Goal: Information Seeking & Learning: Learn about a topic

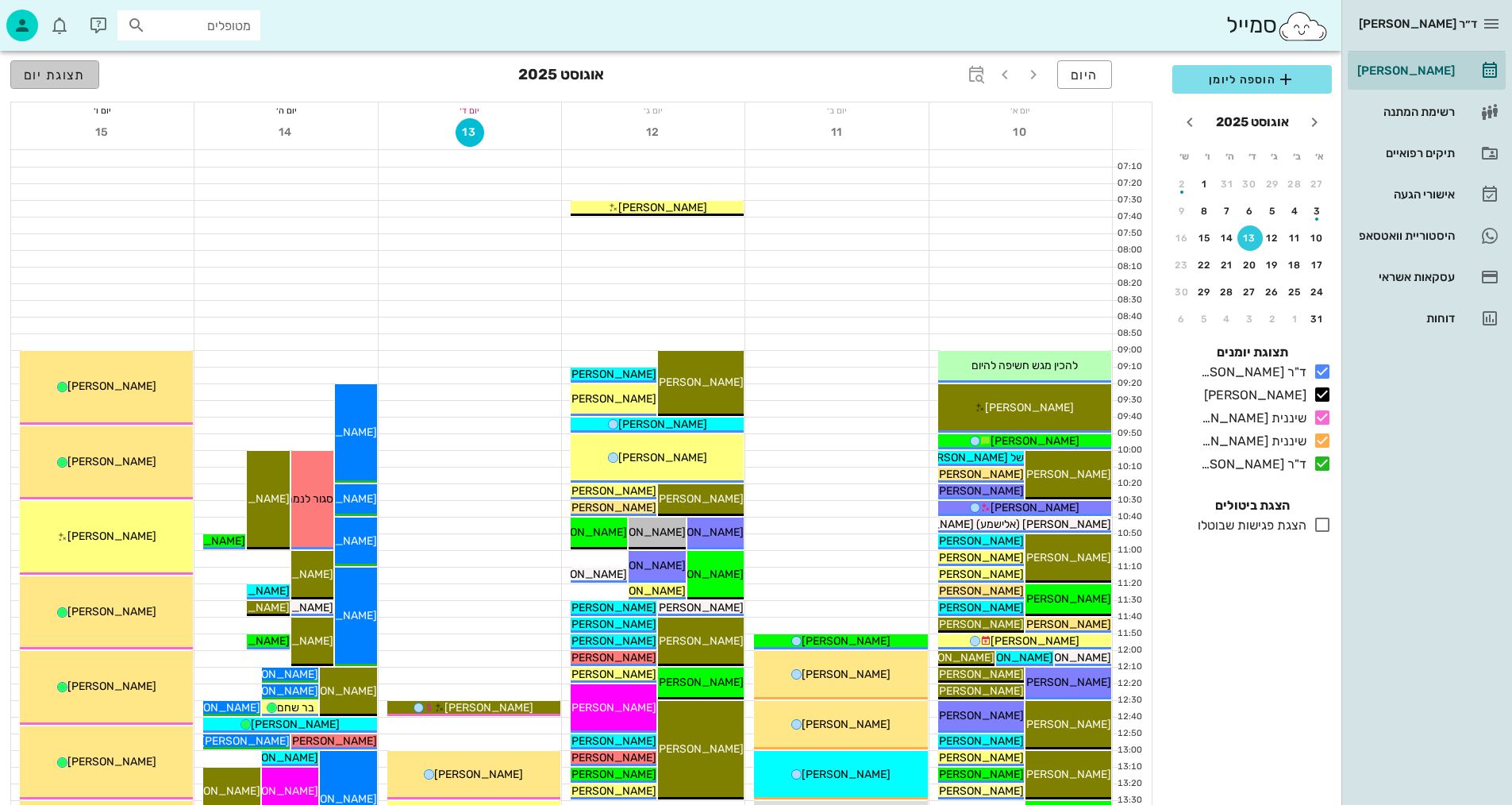
drag, startPoint x: 53, startPoint y: 77, endPoint x: 1523, endPoint y: 212, distance: 1476.2
click at [53, 77] on span "תצוגת יום" at bounding box center [54, 75] width 62 height 15
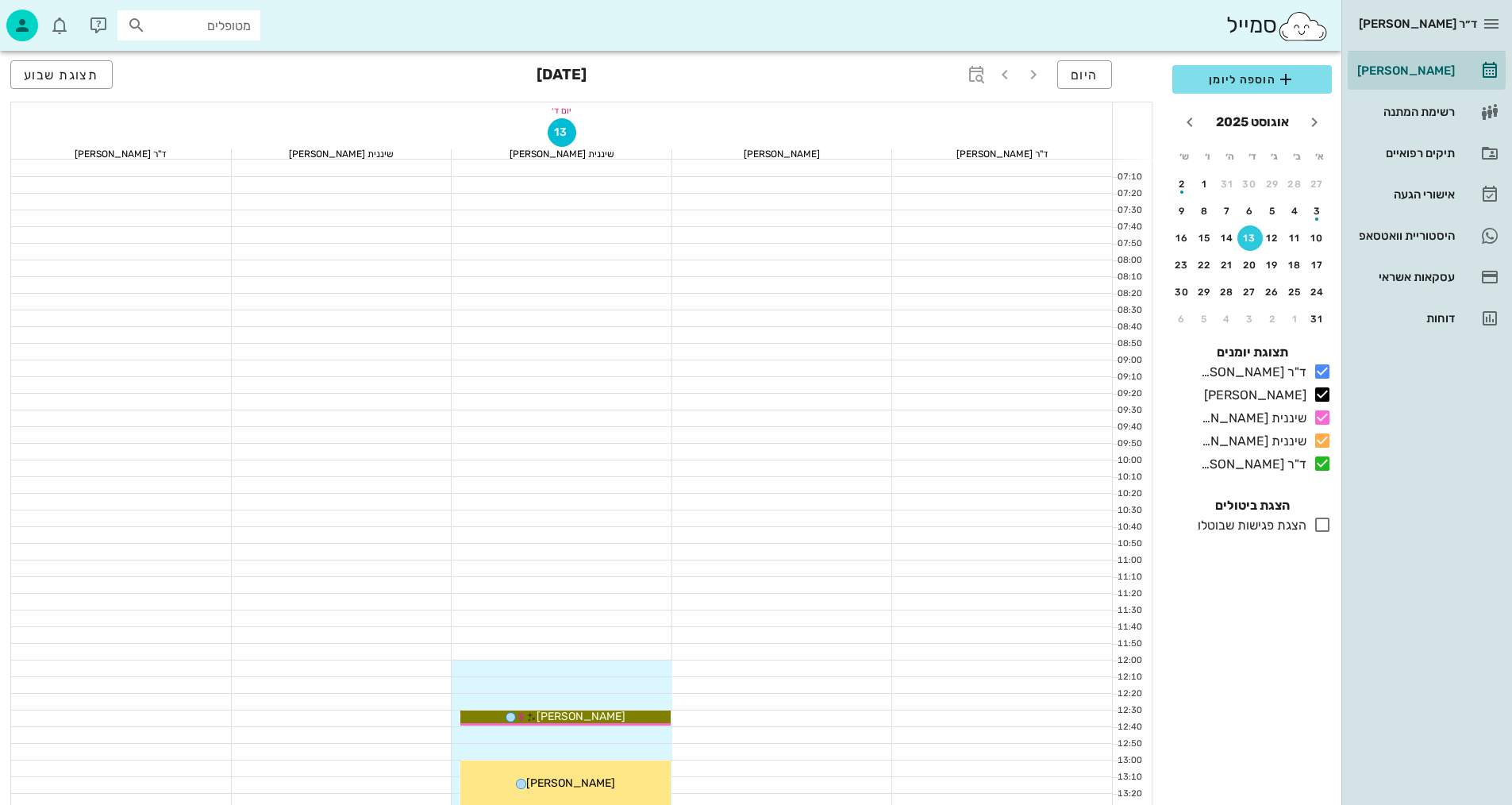
click at [618, 464] on div at bounding box center [561, 468] width 221 height 16
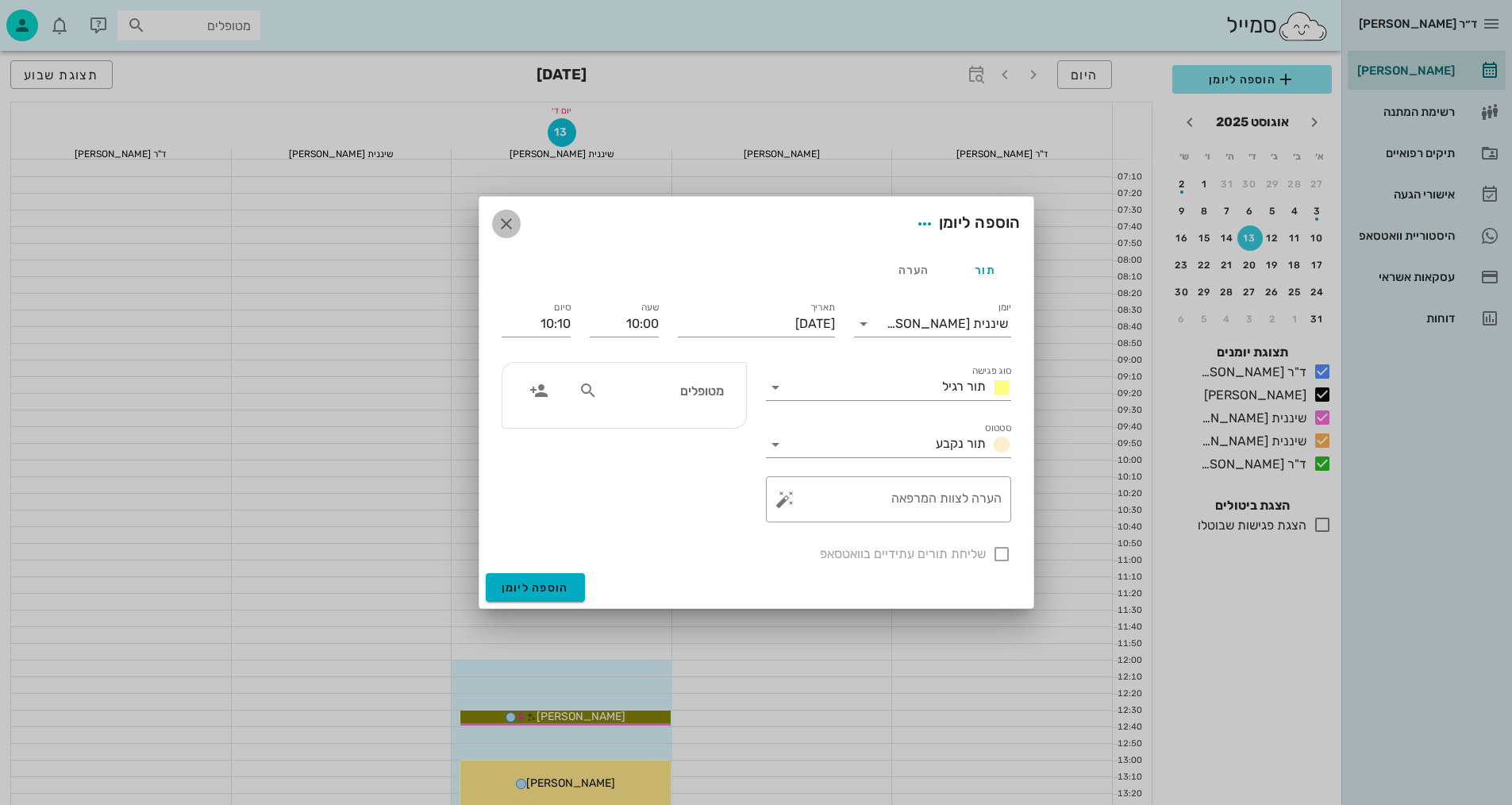
click at [510, 220] on icon "button" at bounding box center [506, 223] width 19 height 19
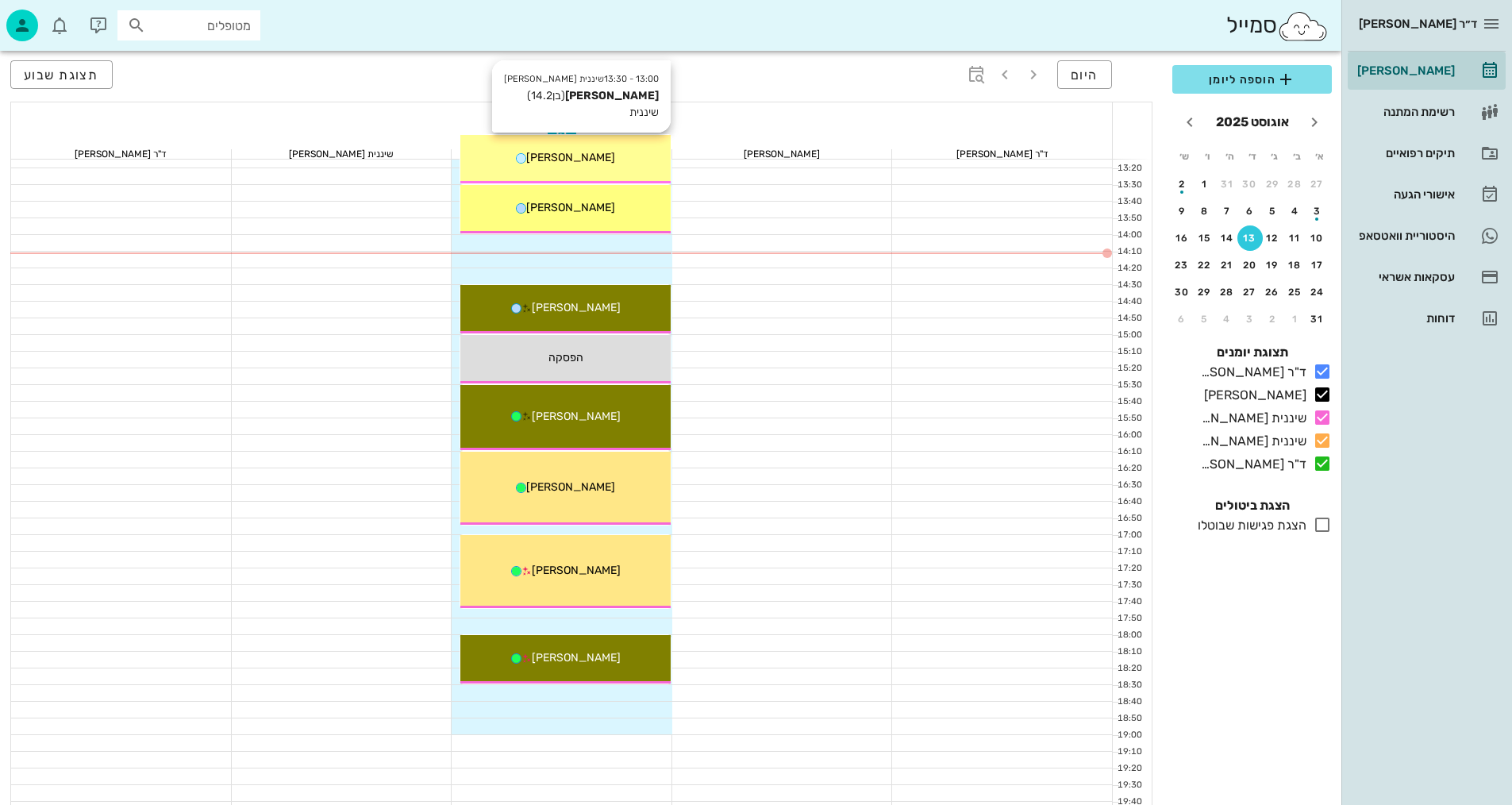
scroll to position [715, 0]
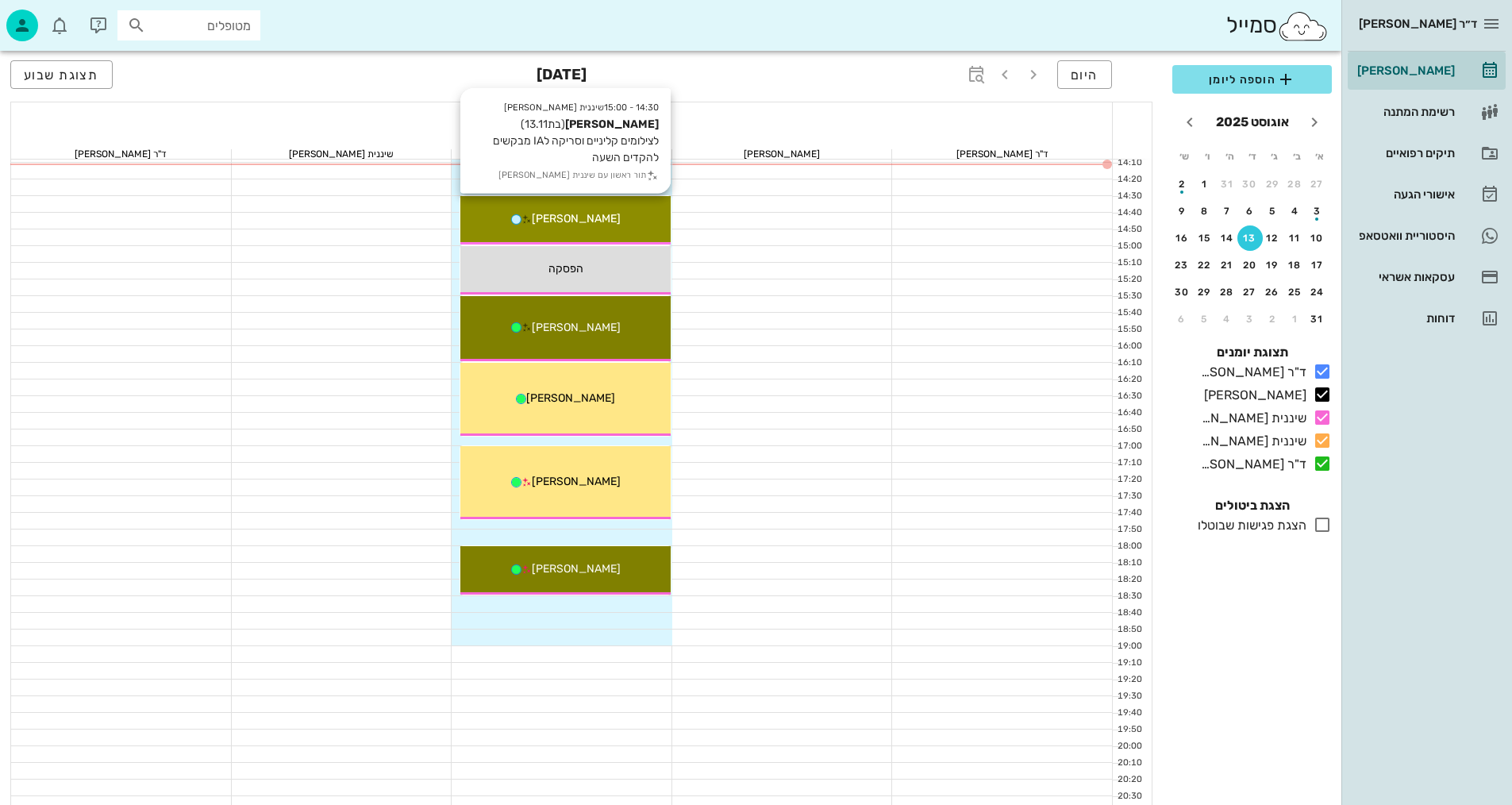
click at [605, 230] on div "14:30 - 15:00 שיננית [PERSON_NAME] (בת 13.11 ) לצילומים קליניים וסריקה לIA מבקש…" at bounding box center [566, 220] width 210 height 48
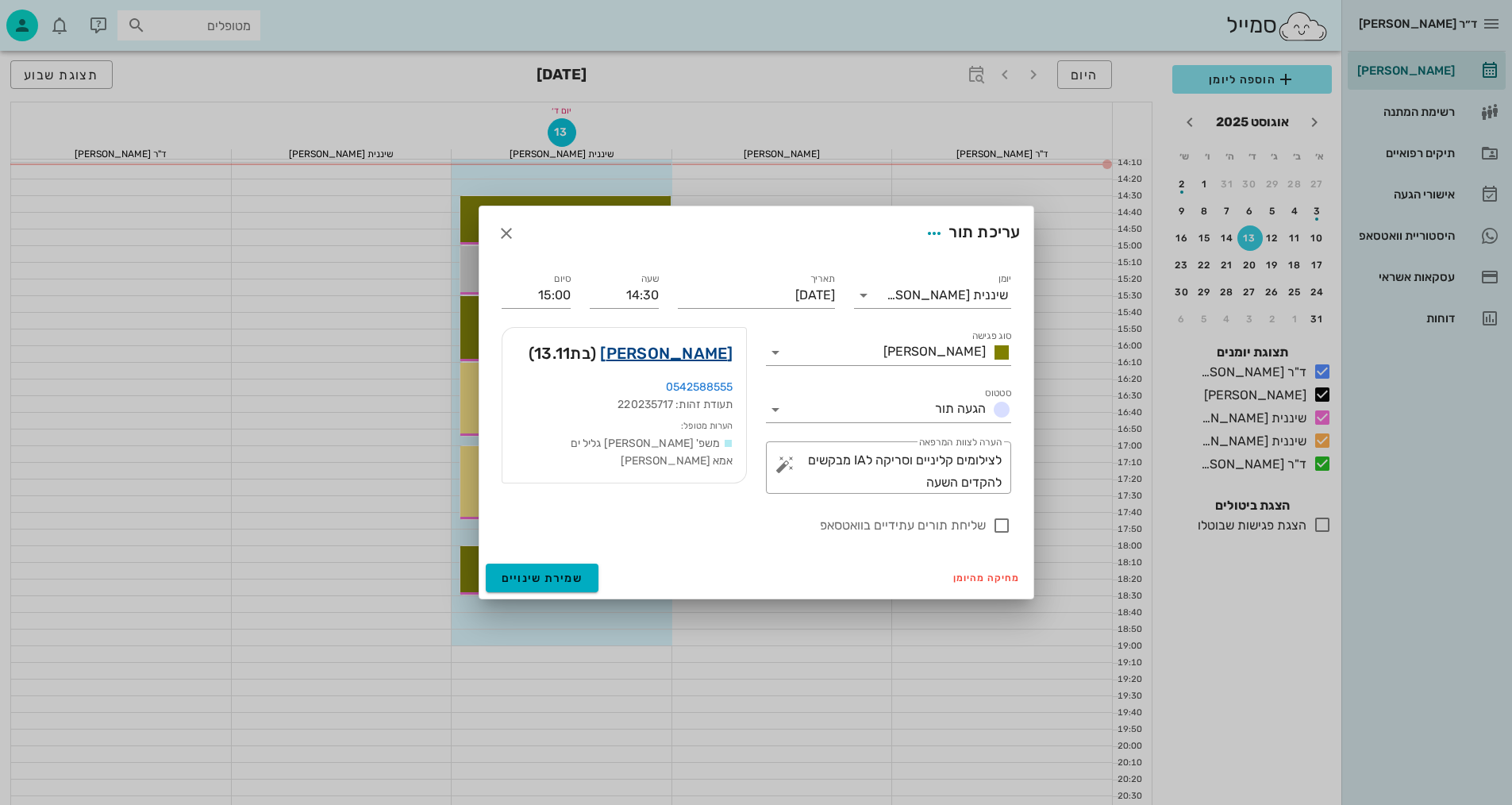
click at [706, 355] on link "[PERSON_NAME]" at bounding box center [666, 354] width 133 height 26
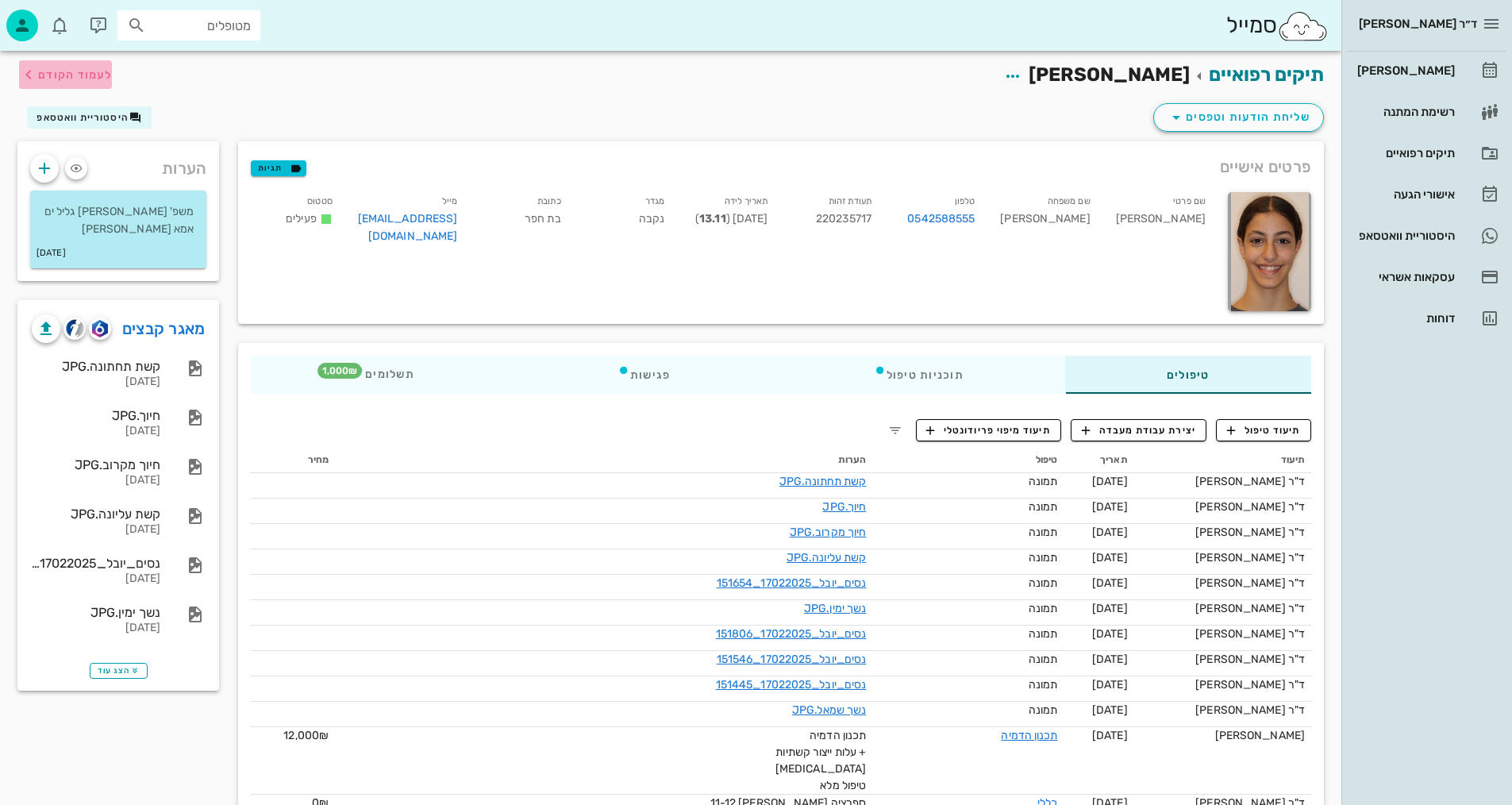
click at [71, 71] on span "לעמוד הקודם" at bounding box center [75, 75] width 74 height 14
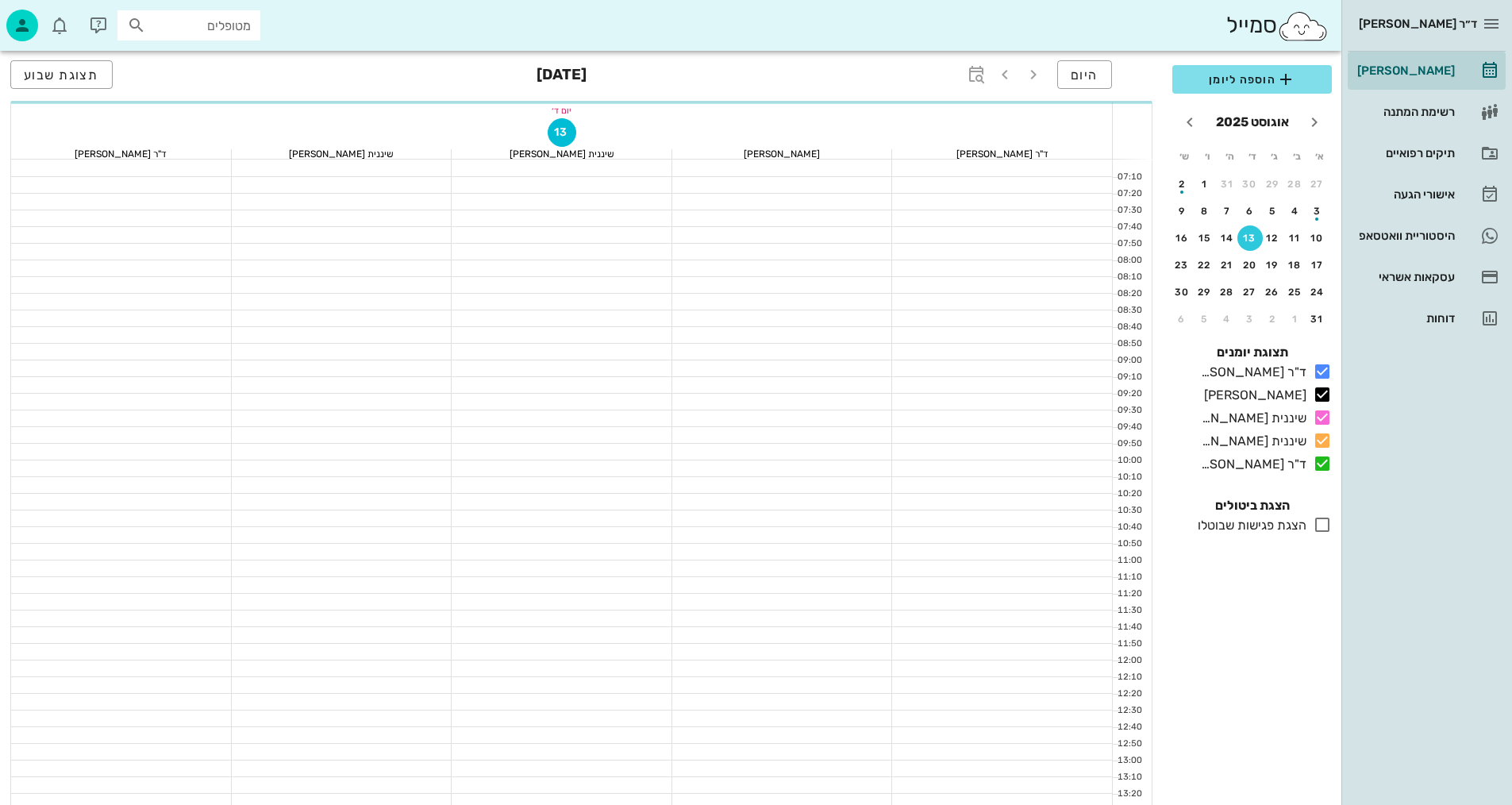
scroll to position [715, 0]
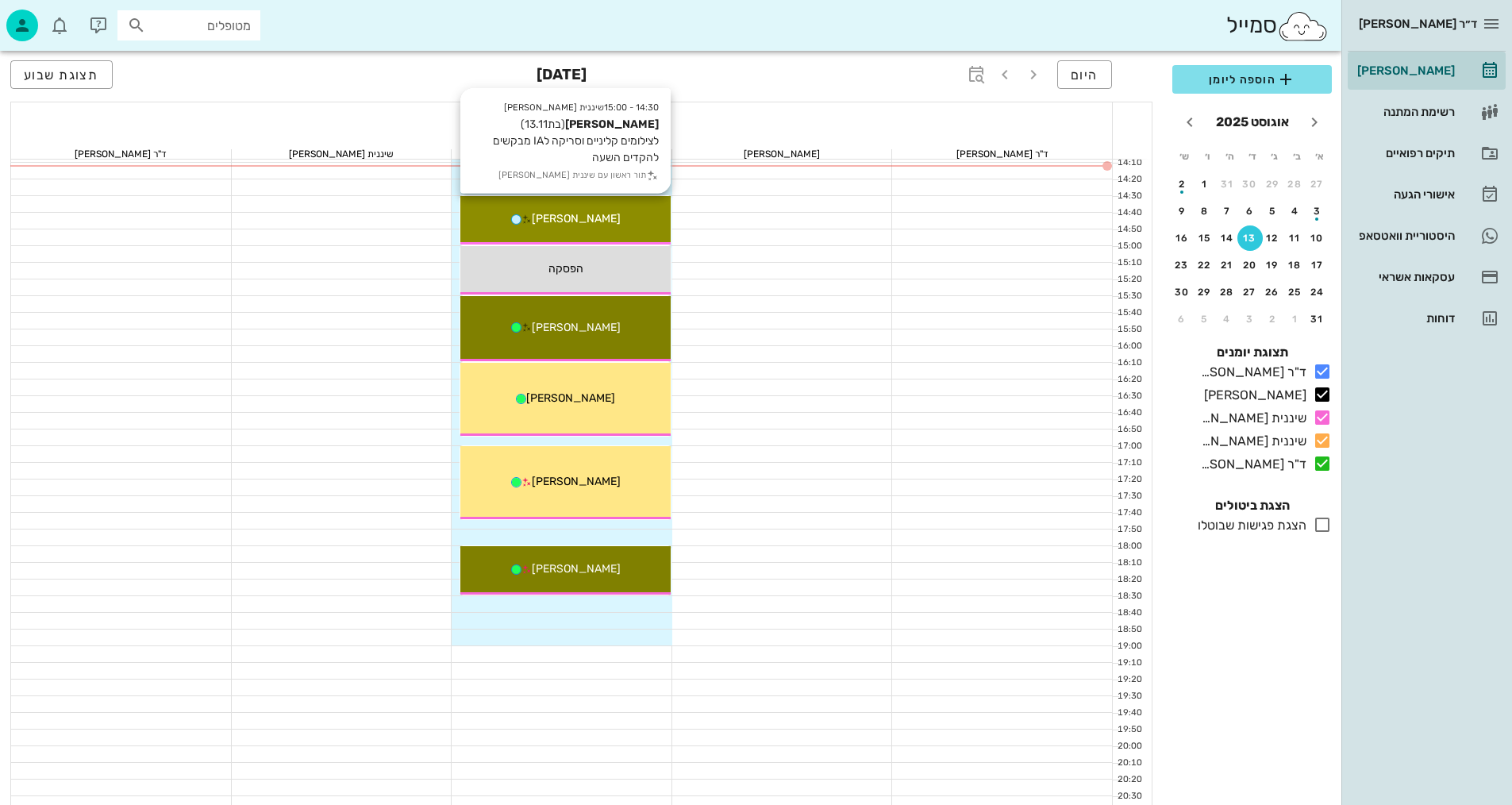
click at [594, 227] on div "14:30 - 15:00 שיננית [PERSON_NAME] (בת 13.11 ) לצילומים קליניים וסריקה לIA מבקש…" at bounding box center [566, 220] width 210 height 48
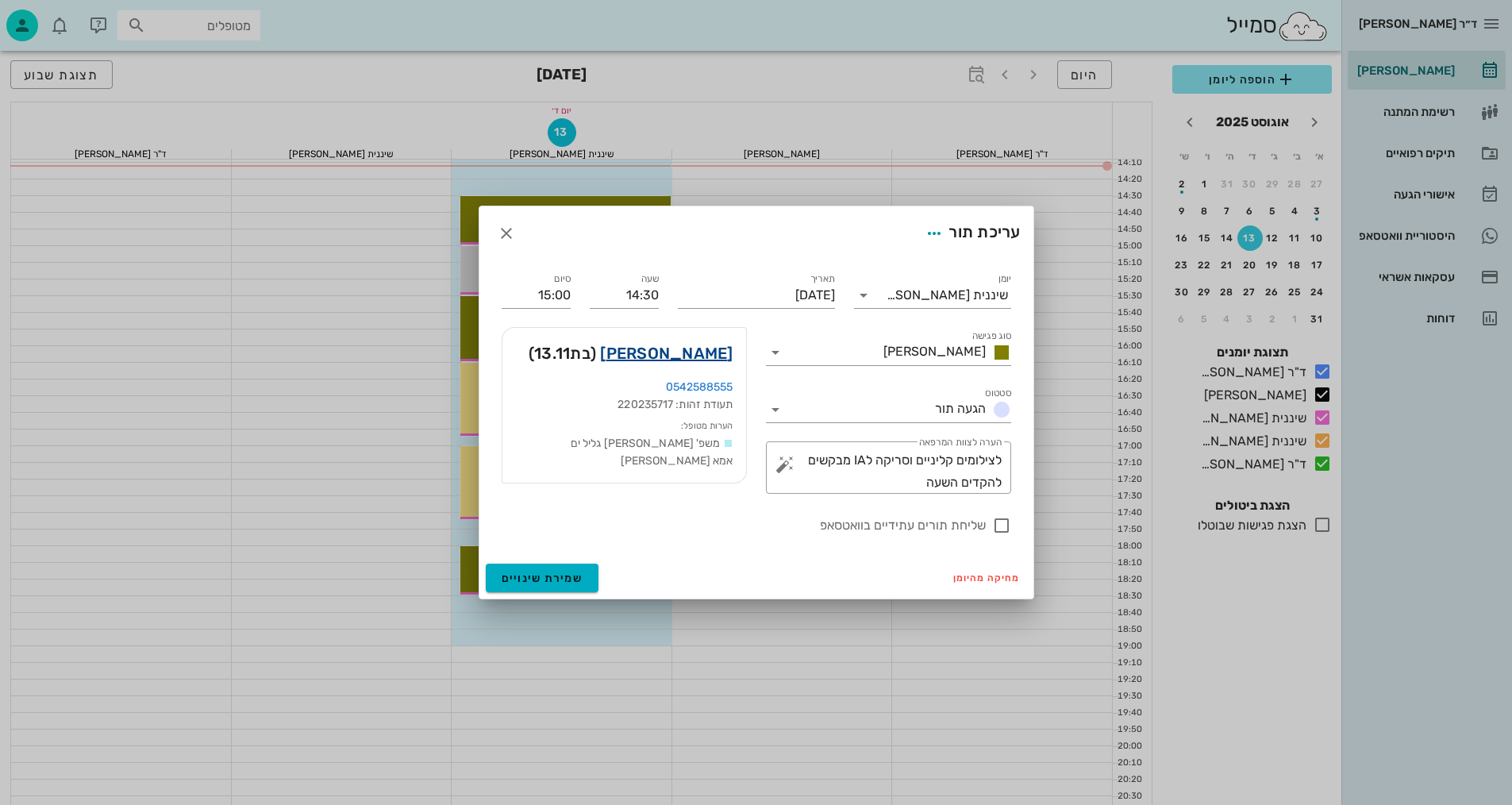
click at [732, 355] on link "[PERSON_NAME]" at bounding box center [666, 354] width 133 height 26
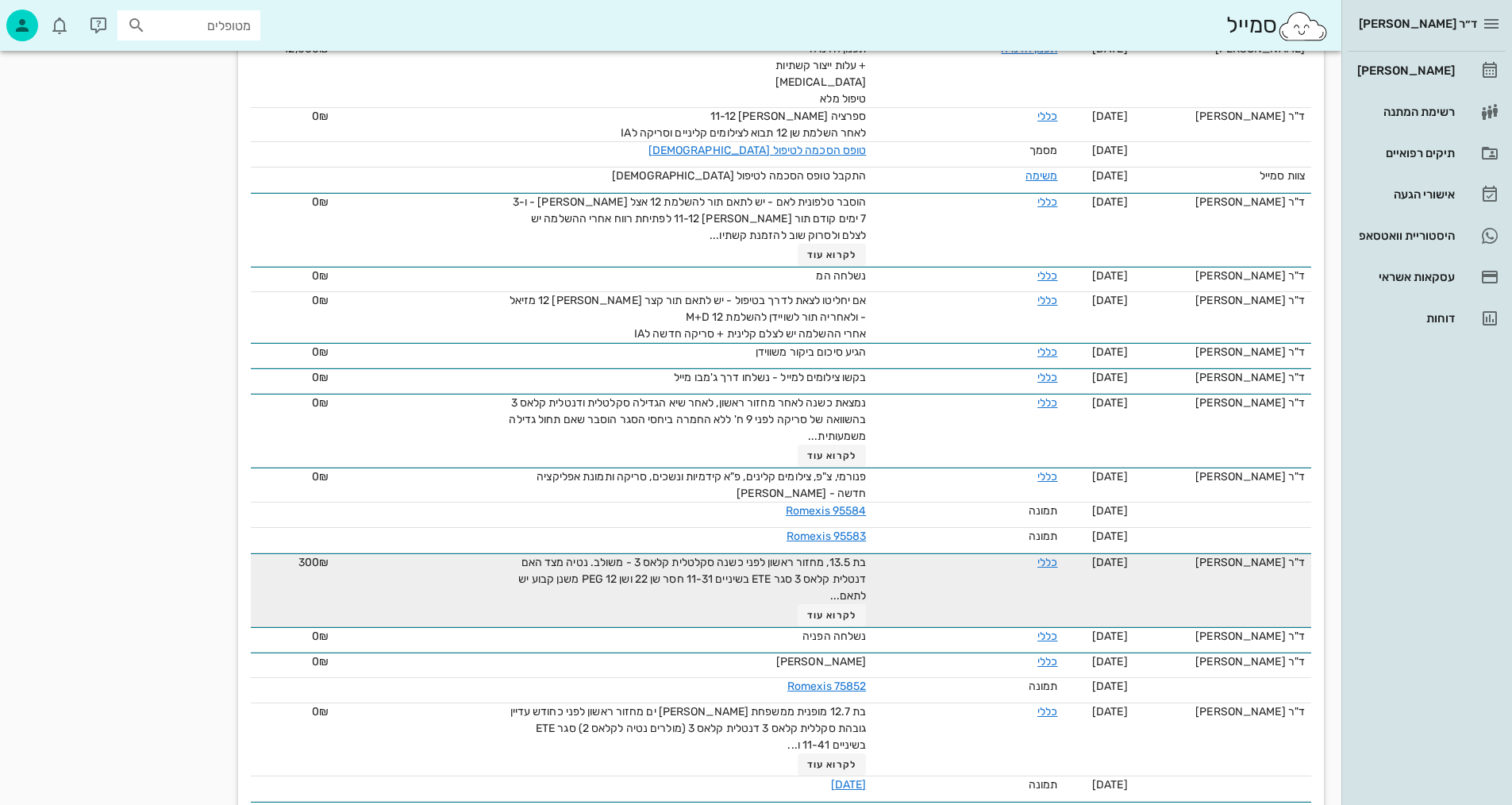
scroll to position [715, 0]
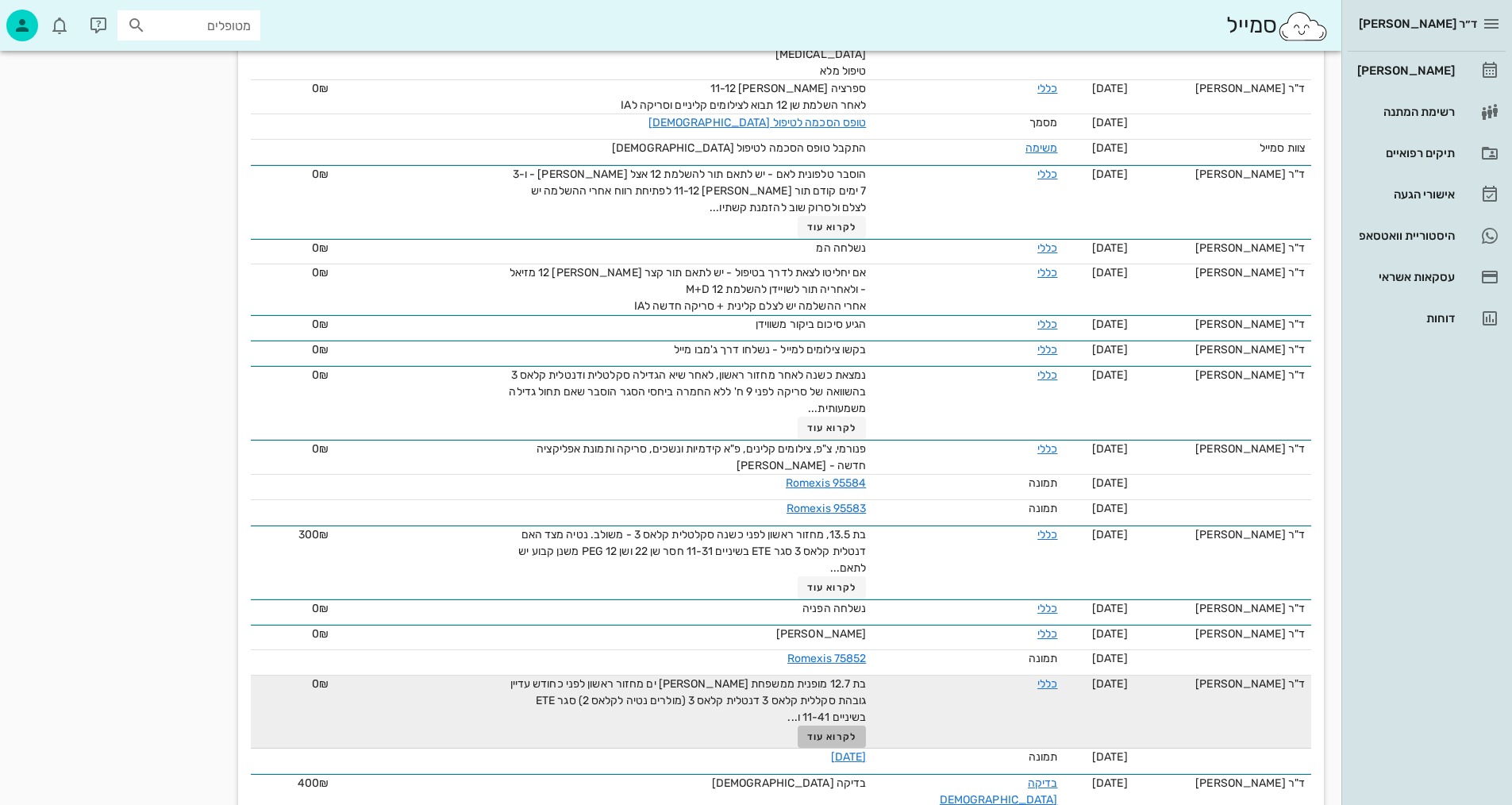
click at [857, 739] on span "לקרוא עוד" at bounding box center [832, 737] width 49 height 11
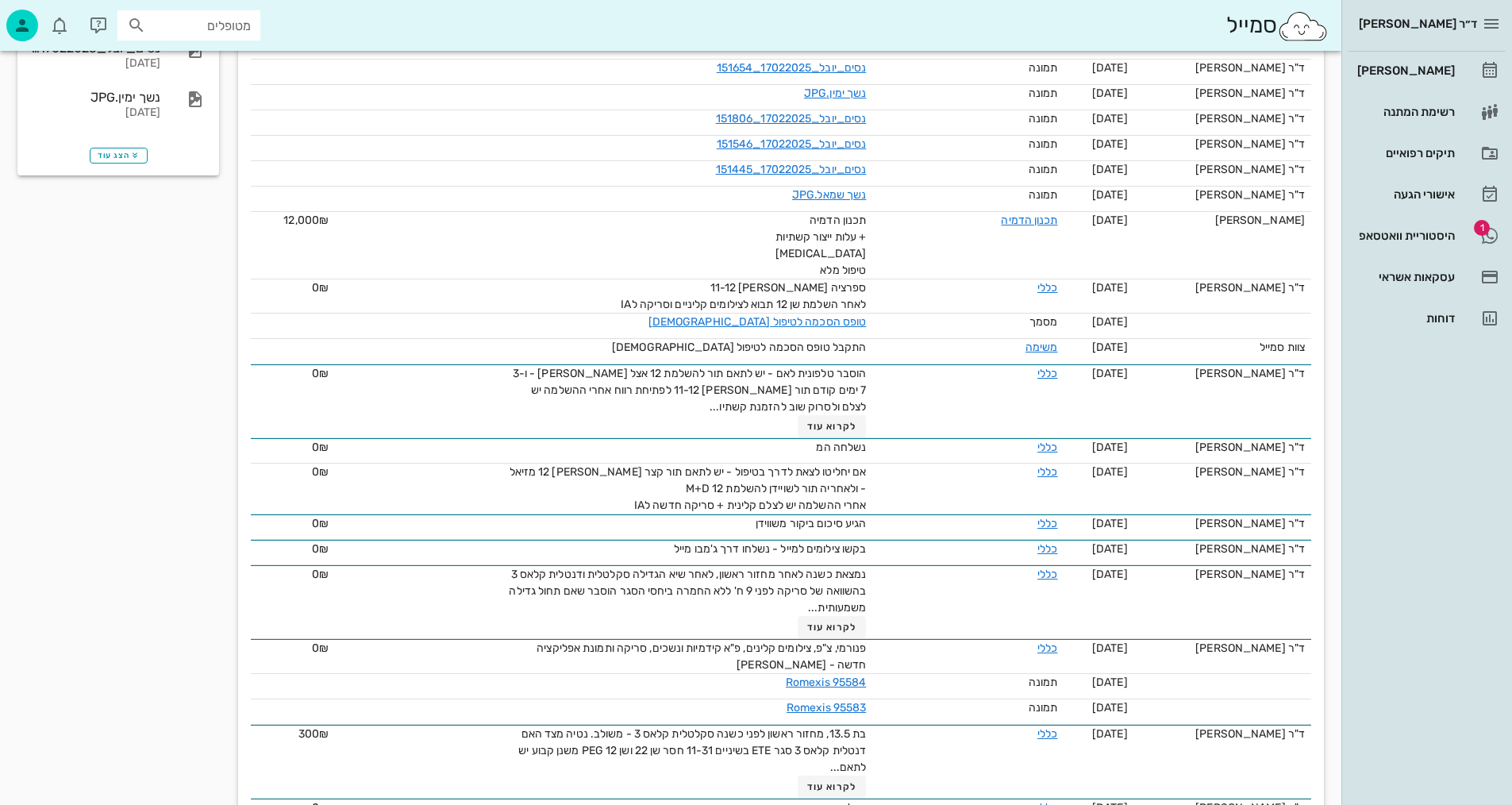
scroll to position [0, 0]
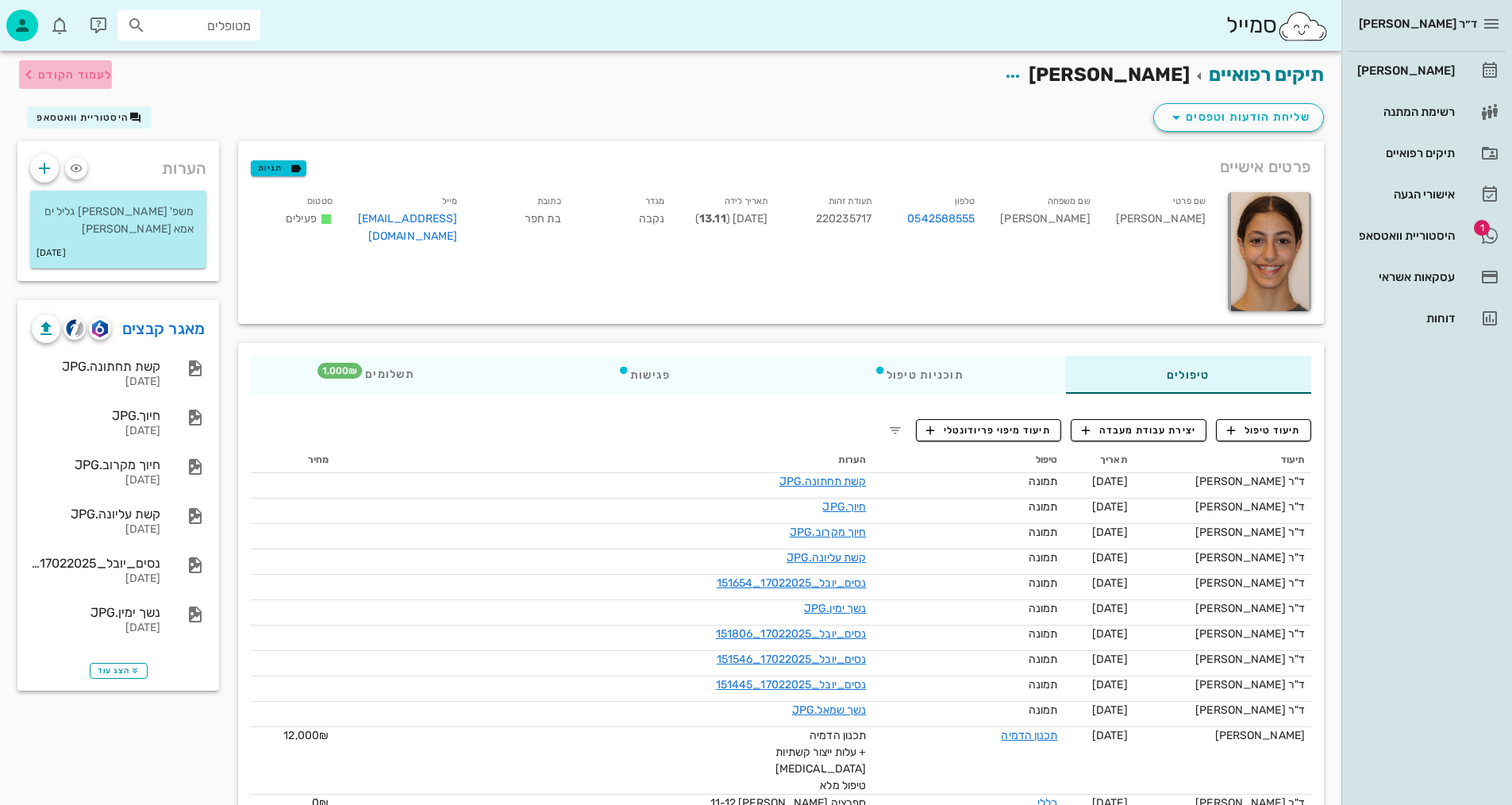
click at [81, 77] on span "לעמוד הקודם" at bounding box center [75, 75] width 74 height 14
